Goal: Task Accomplishment & Management: Manage account settings

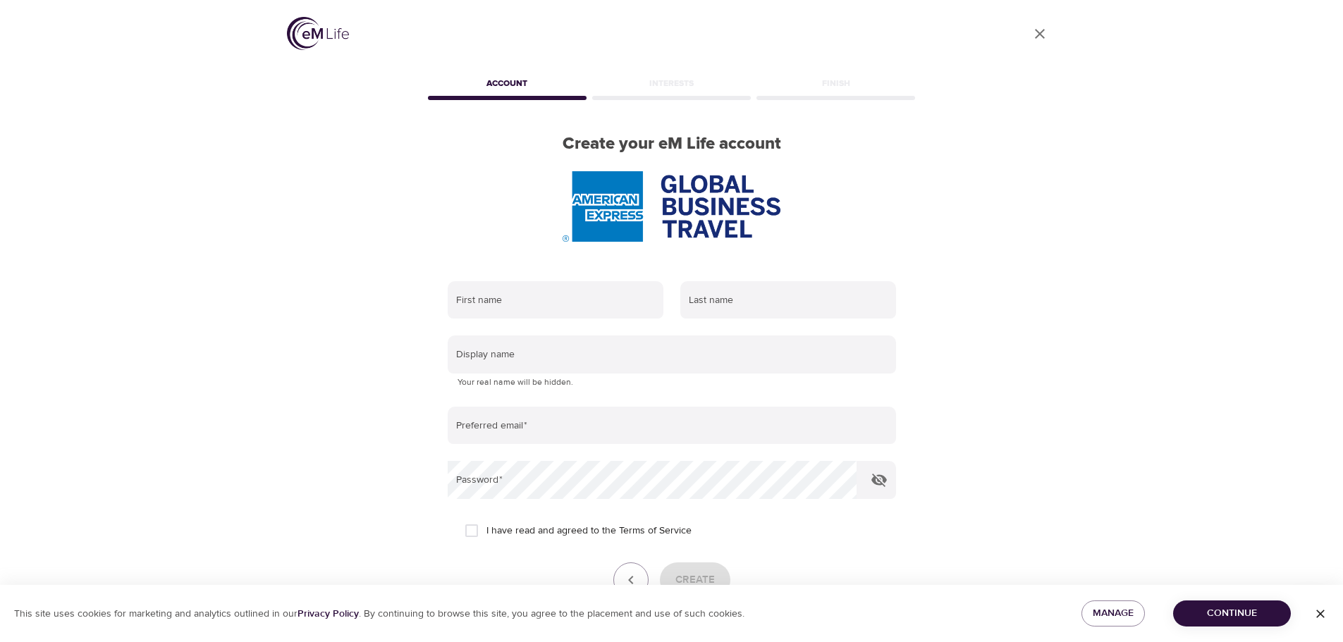
scroll to position [90, 0]
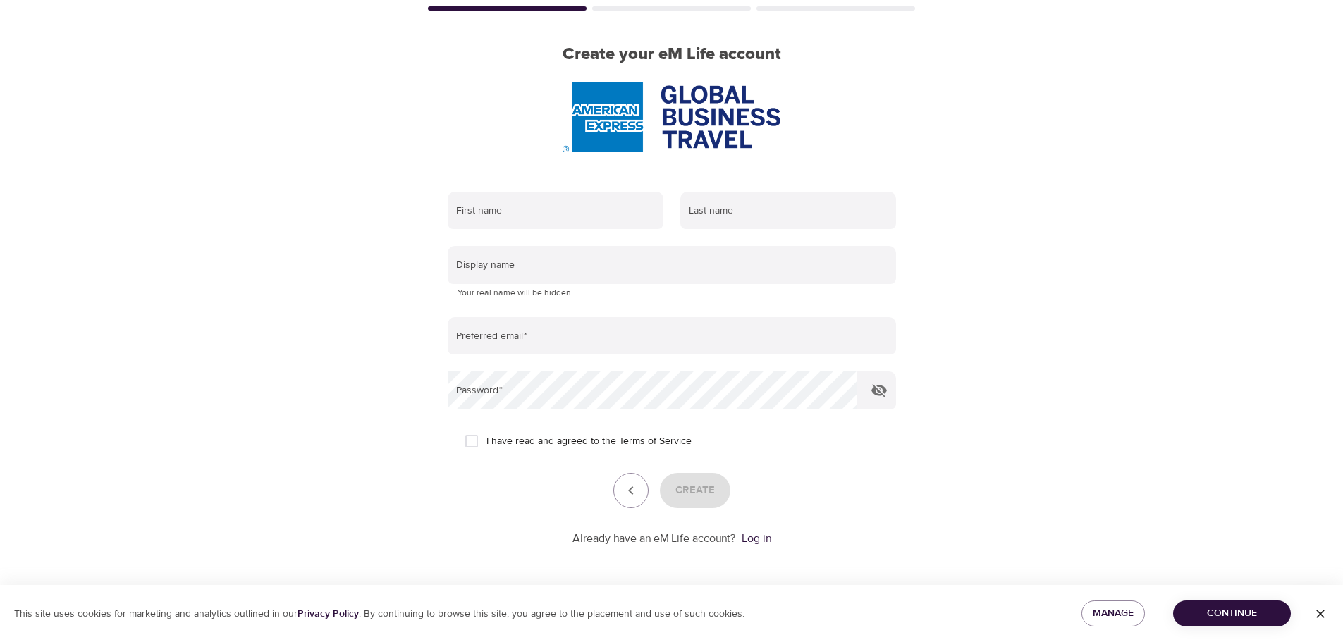
click at [757, 539] on link "Log in" at bounding box center [757, 539] width 30 height 14
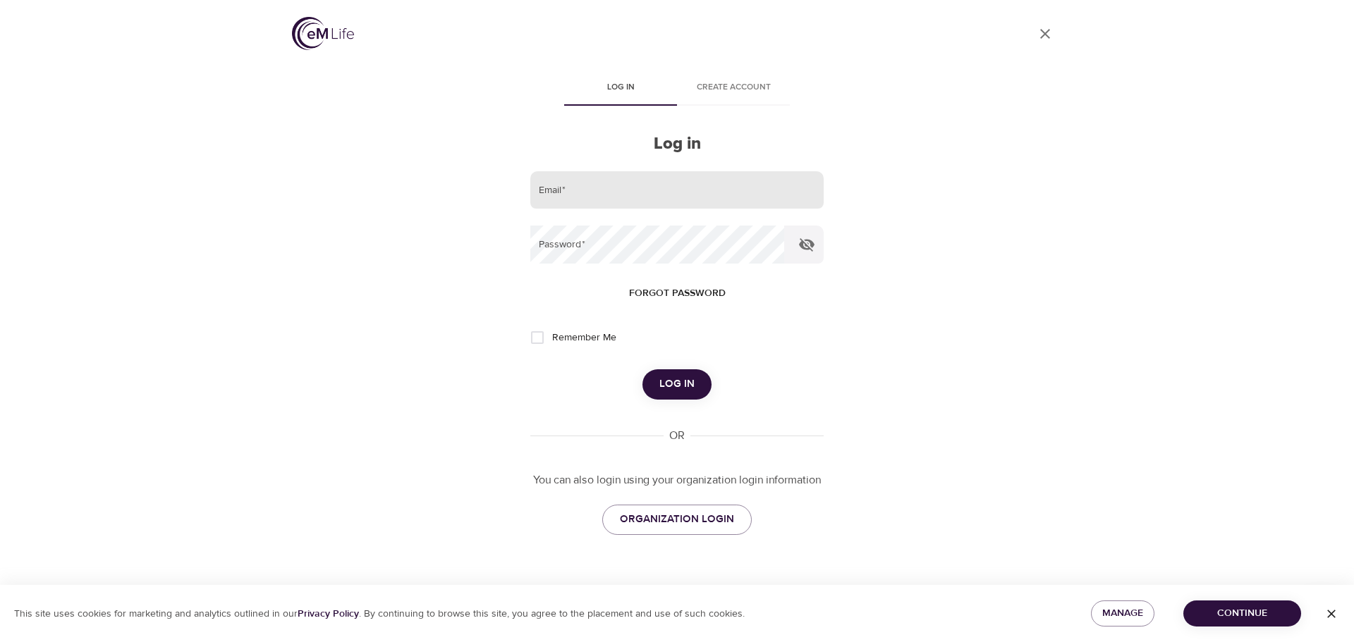
click at [585, 185] on input "email" at bounding box center [676, 190] width 293 height 38
type input "[PERSON_NAME][EMAIL_ADDRESS][PERSON_NAME][DOMAIN_NAME]"
click at [642, 369] on button "Log in" at bounding box center [676, 384] width 69 height 30
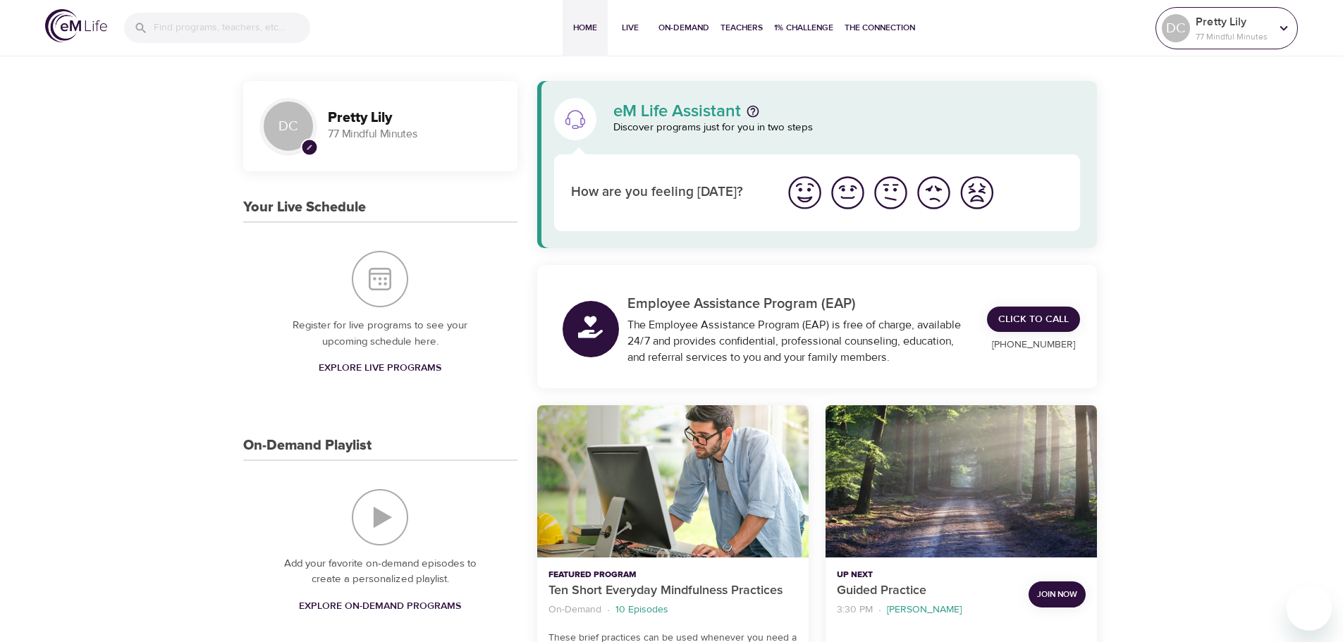
click at [1262, 28] on p "Pretty Lily" at bounding box center [1233, 21] width 75 height 17
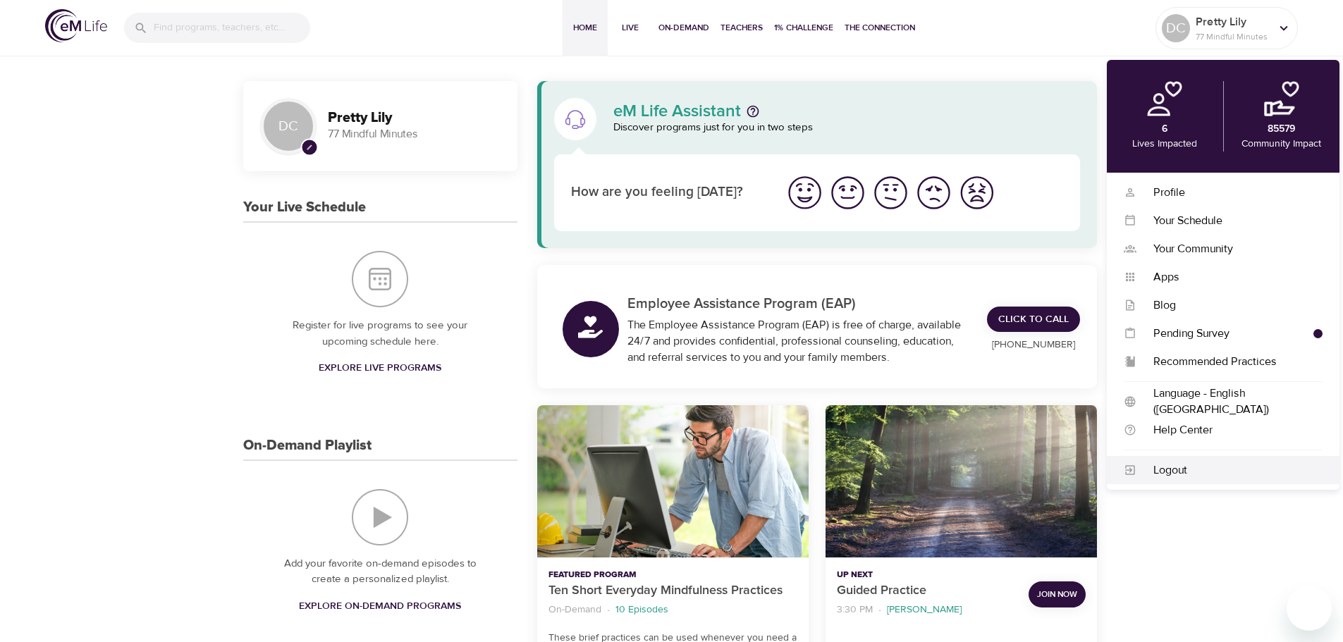
click at [1190, 472] on div "Logout" at bounding box center [1230, 471] width 186 height 16
